Goal: Task Accomplishment & Management: Manage account settings

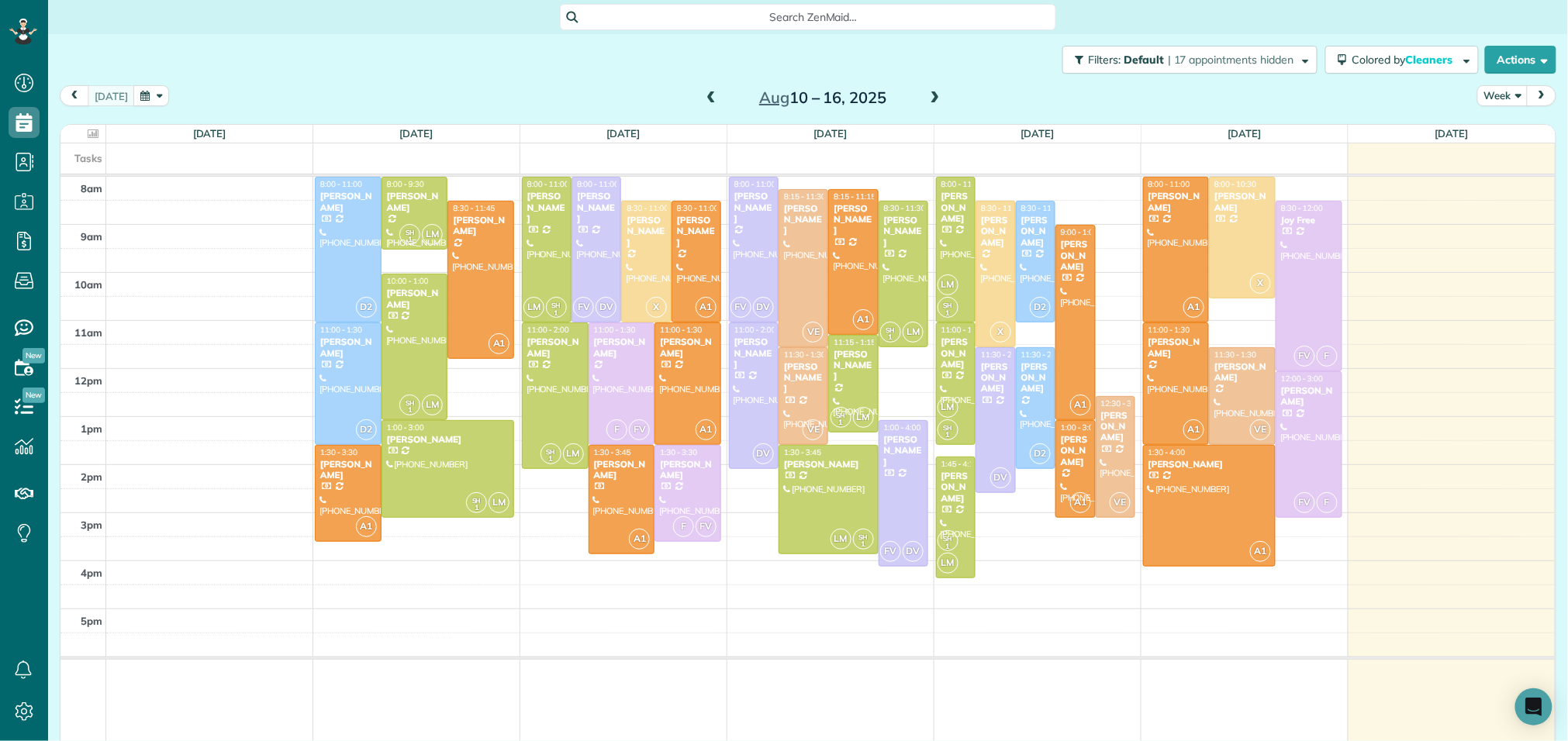
scroll to position [6, 6]
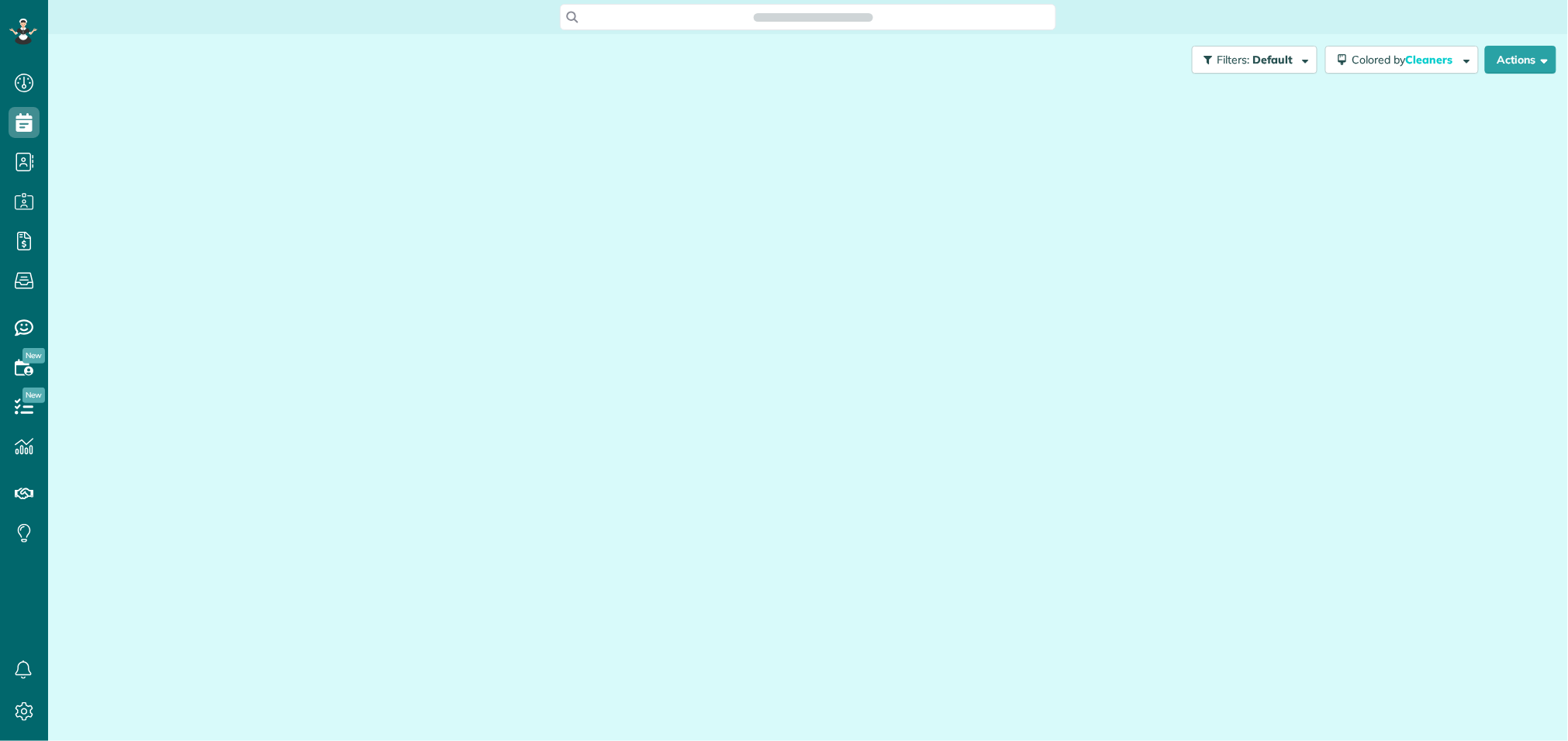
scroll to position [6, 6]
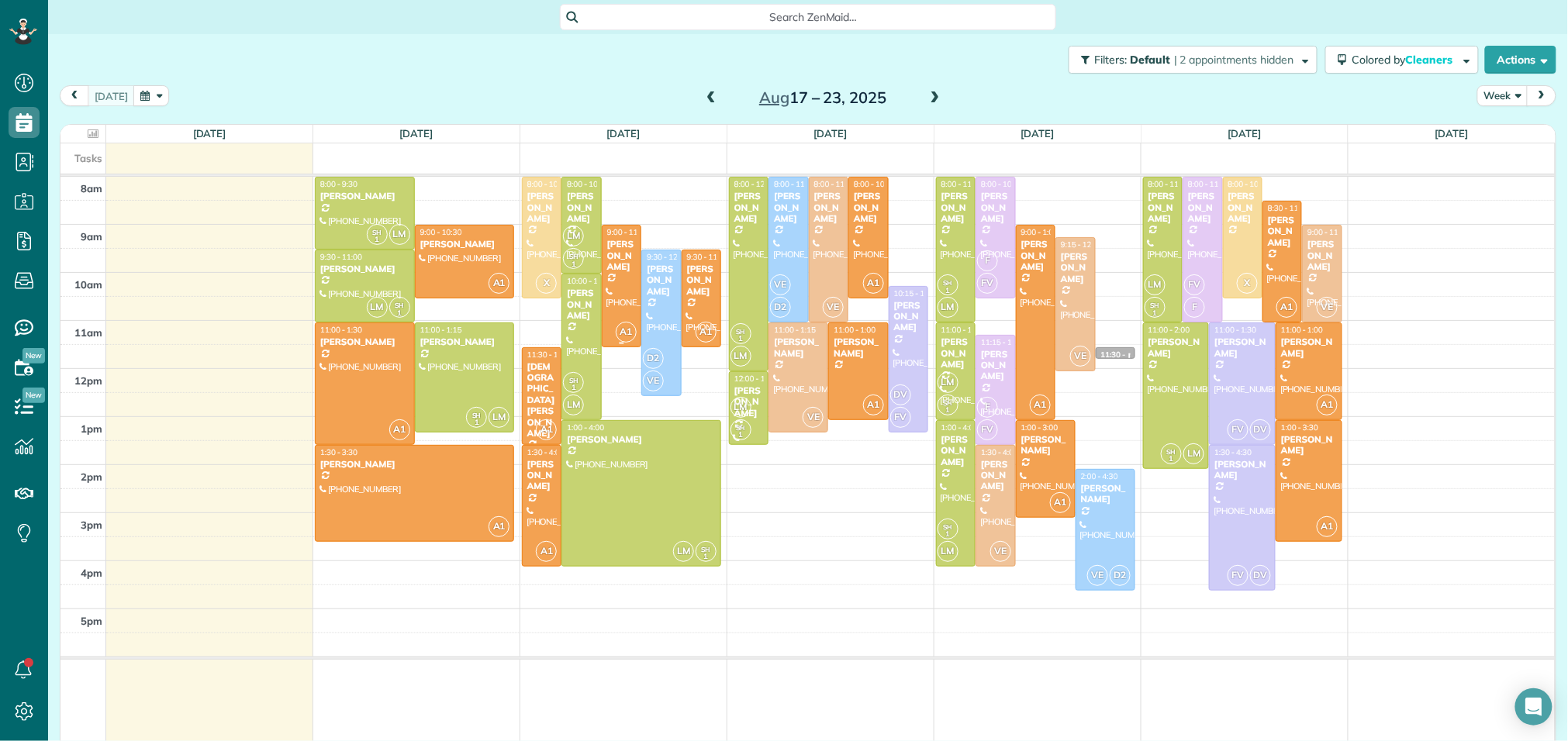
click at [615, 246] on div "[PERSON_NAME]" at bounding box center [621, 256] width 30 height 33
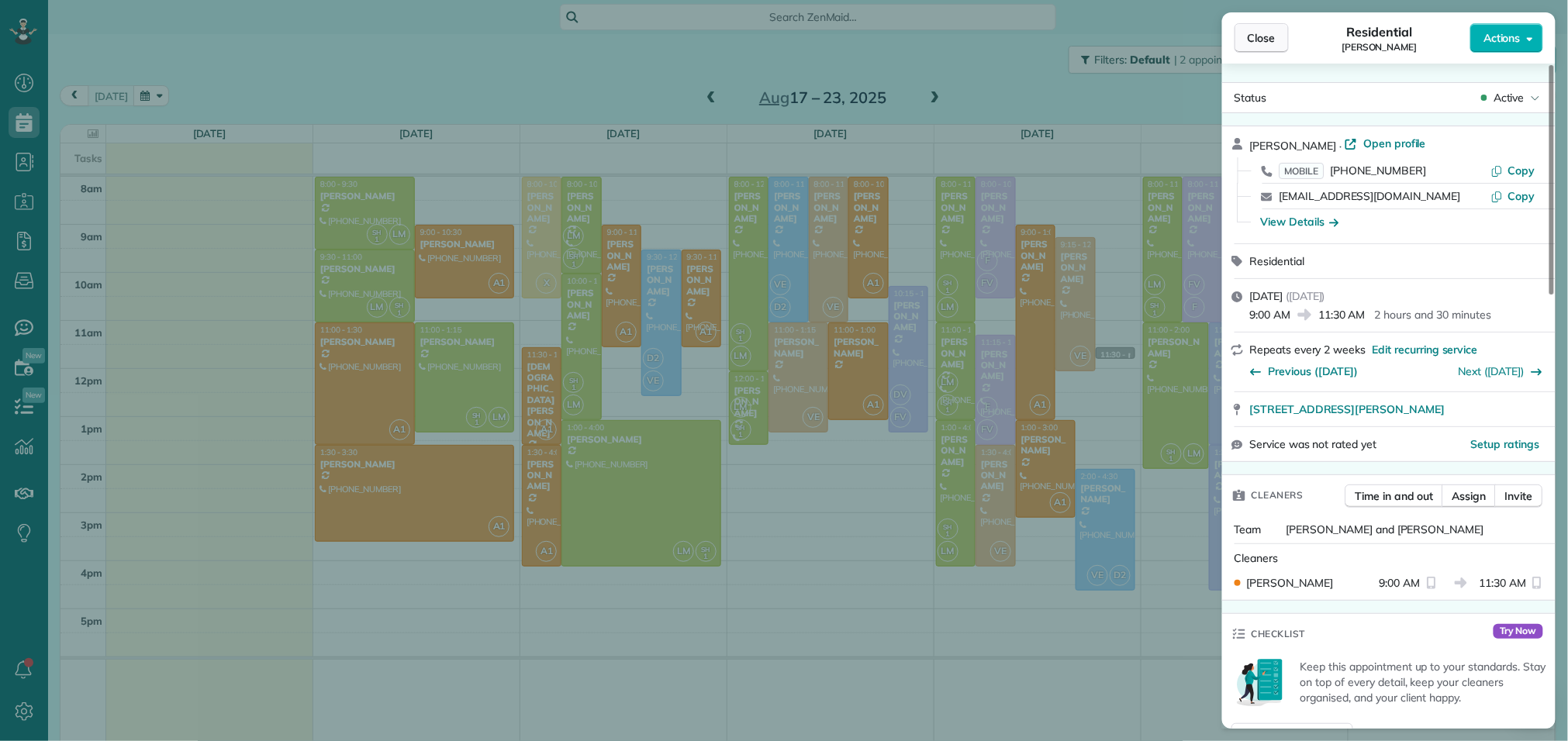
click at [1260, 31] on span "Close" at bounding box center [1261, 38] width 28 height 16
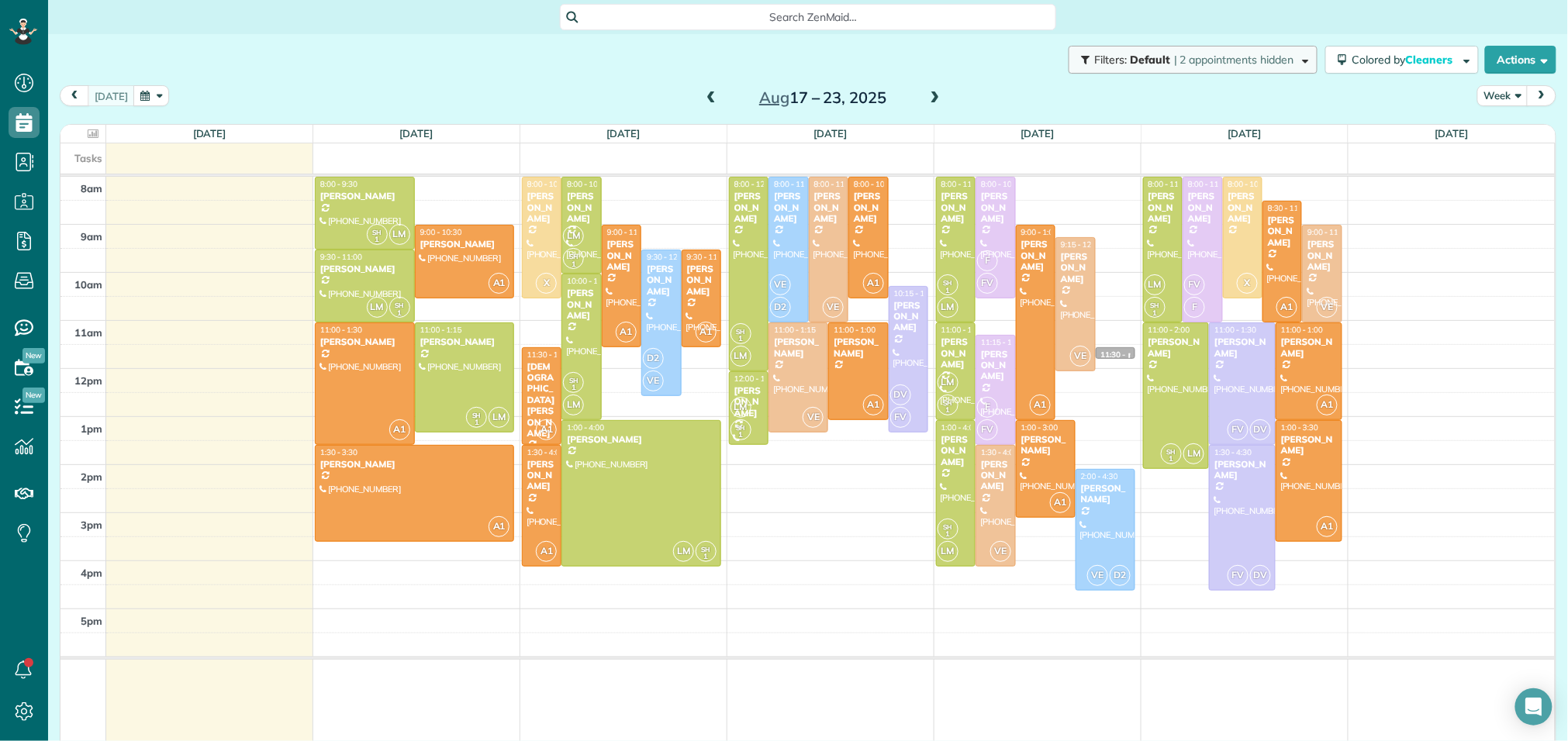
click at [1242, 62] on span "| 2 appointments hidden" at bounding box center [1233, 60] width 120 height 14
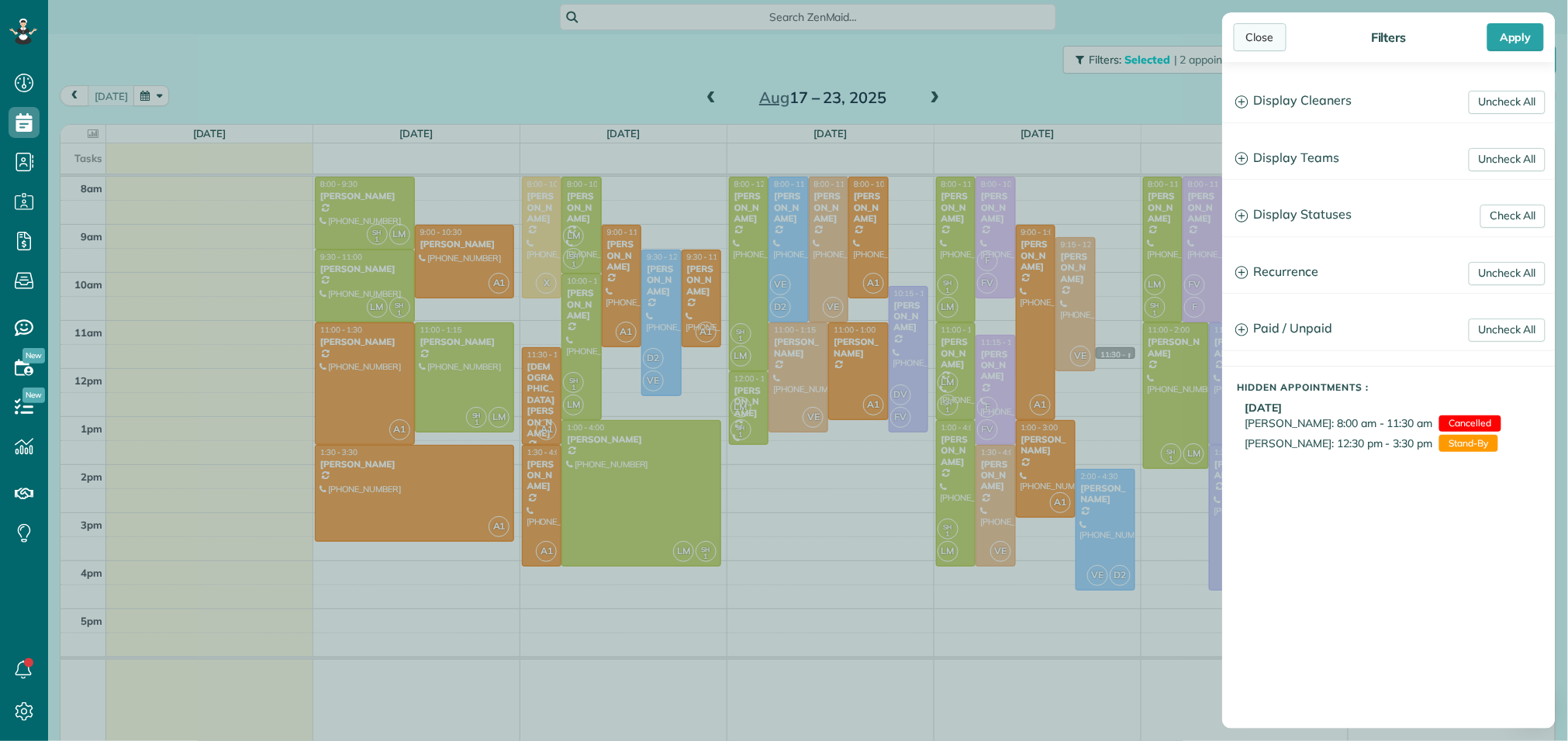
click at [1280, 38] on div "Close" at bounding box center [1259, 37] width 53 height 28
